Goal: Information Seeking & Learning: Check status

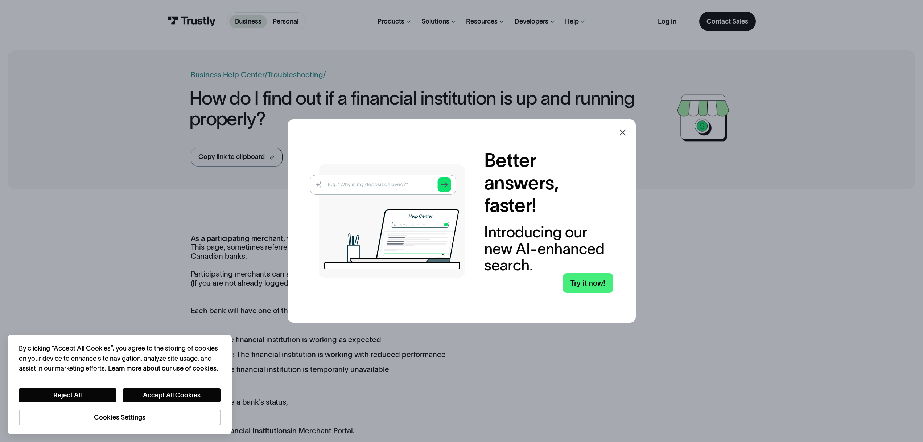
click at [625, 131] on icon at bounding box center [622, 132] width 9 height 9
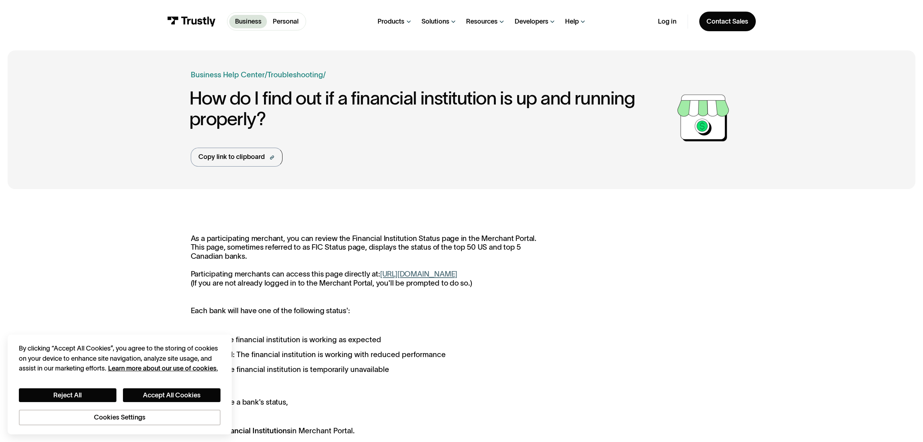
scroll to position [12, 0]
click at [263, 156] on div "Copy link to clipboard" at bounding box center [231, 157] width 66 height 10
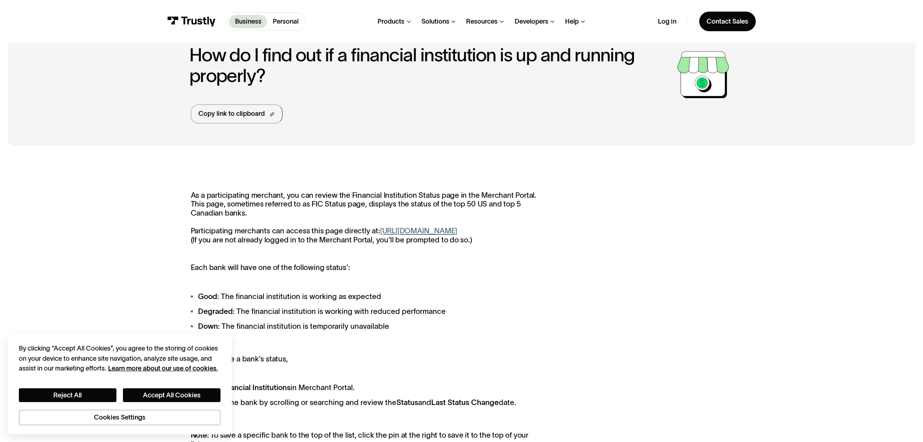
scroll to position [88, 0]
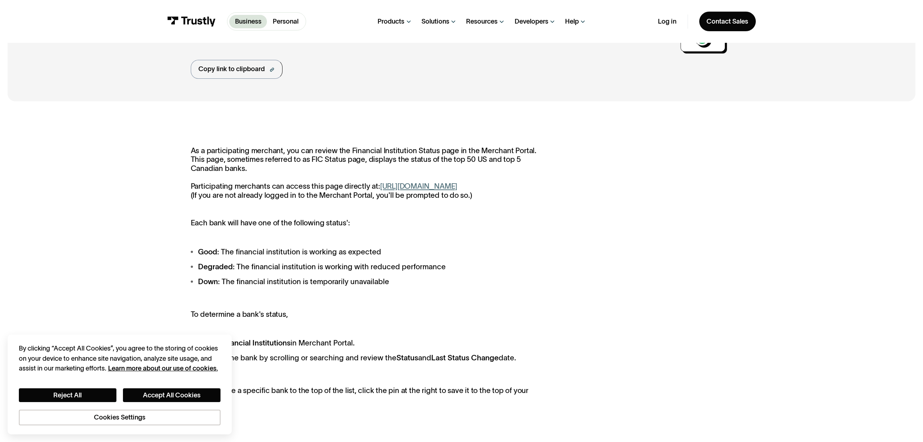
click at [457, 189] on link "[URL][DOMAIN_NAME]" at bounding box center [418, 186] width 77 height 8
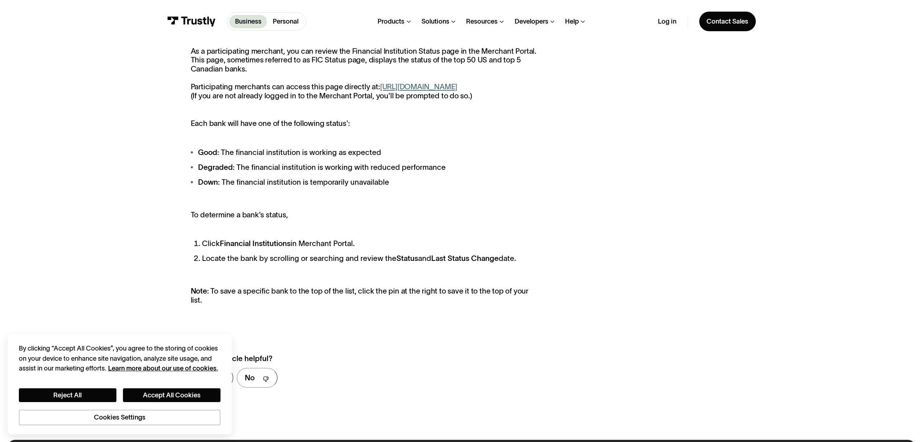
scroll to position [186, 0]
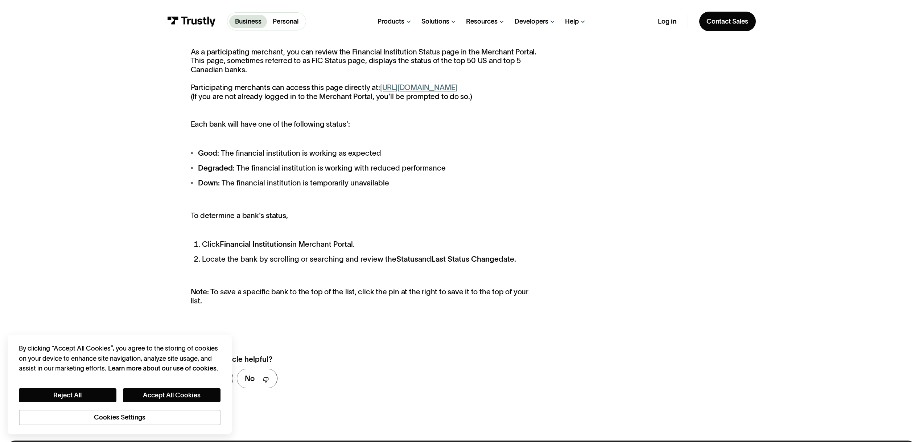
click at [546, 191] on div "As a participating merchant, you can review the Financial Institution Status pa…" at bounding box center [462, 221] width 542 height 348
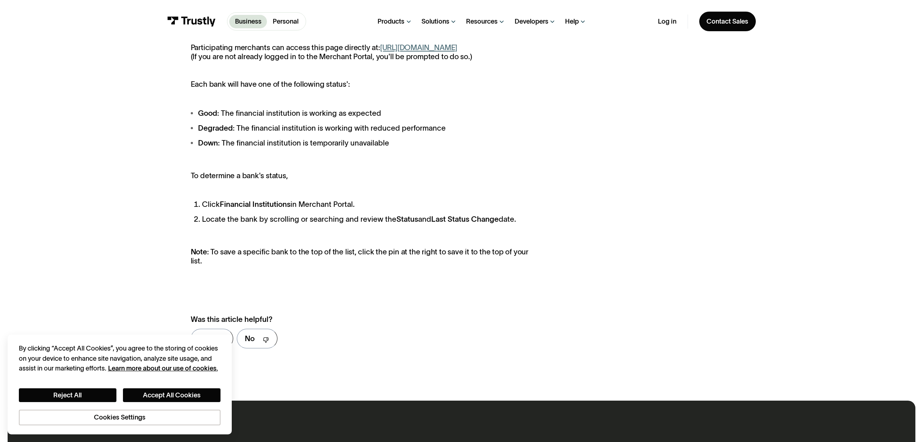
scroll to position [226, 0]
click at [577, 183] on div "As a participating merchant, you can review the Financial Institution Status pa…" at bounding box center [462, 182] width 542 height 348
